Goal: Task Accomplishment & Management: Manage account settings

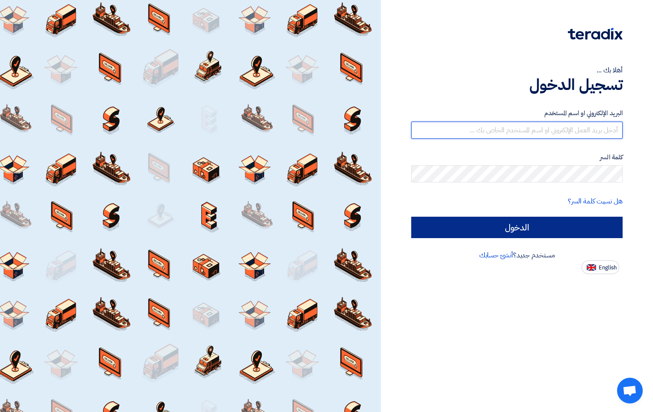
type input "[EMAIL_ADDRESS][DOMAIN_NAME]"
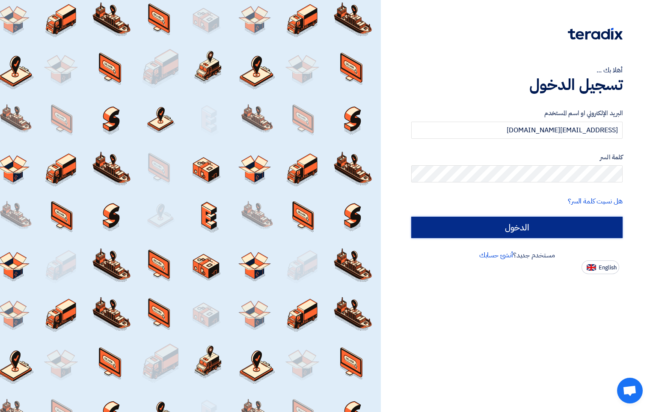
click at [547, 237] on input "الدخول" at bounding box center [516, 227] width 211 height 21
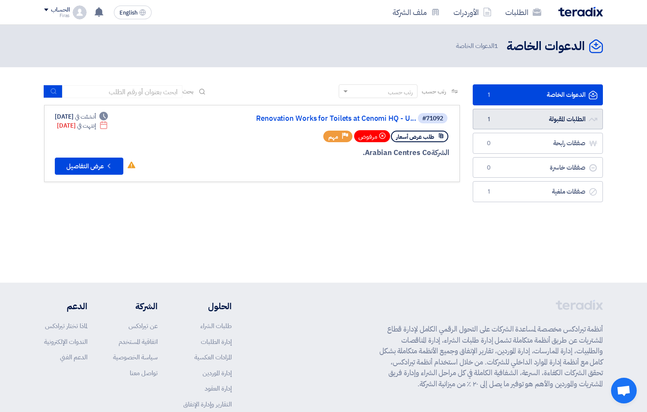
click at [536, 121] on link "الطلبات المقبولة الطلبات المقبولة 1" at bounding box center [538, 119] width 130 height 21
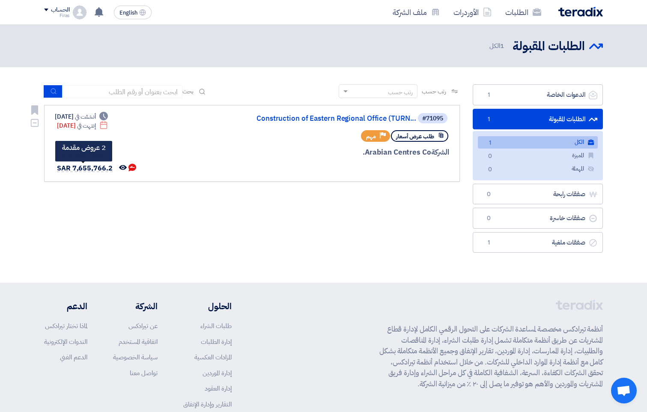
click at [87, 167] on span "SAR 7,655,766.2" at bounding box center [85, 168] width 56 height 10
click at [87, 155] on div "Deadline أنشئت في [DATE] Deadline إنتهت في [DATE] تمت مراسلتك من قبل العميل <br…" at bounding box center [96, 143] width 82 height 62
drag, startPoint x: 87, startPoint y: 169, endPoint x: 78, endPoint y: 172, distance: 9.6
click at [78, 172] on span "SAR 7,655,766.2" at bounding box center [85, 168] width 56 height 10
click at [352, 119] on link "Construction of Eastern Regional Office (TURN..." at bounding box center [330, 119] width 171 height 8
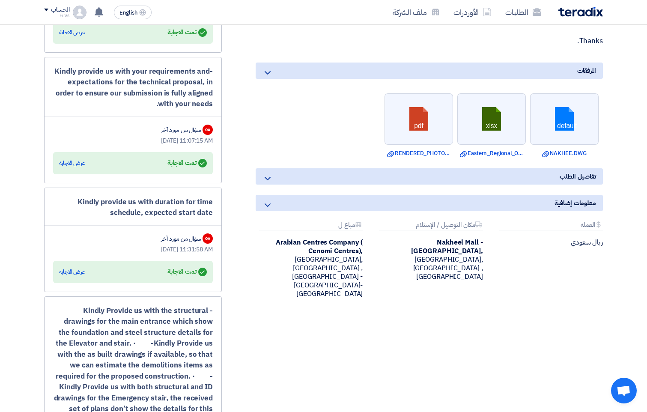
scroll to position [728, 0]
